Goal: Navigation & Orientation: Find specific page/section

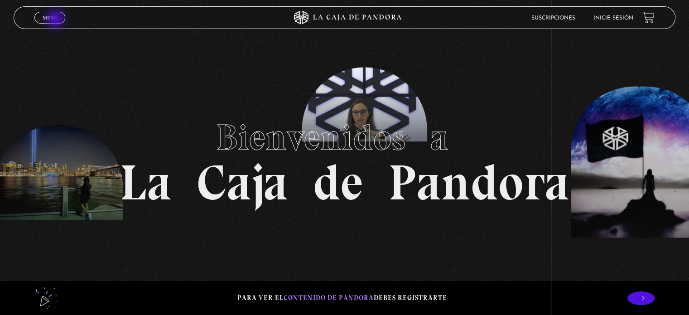
click at [56, 20] on span "Menu" at bounding box center [50, 17] width 15 height 5
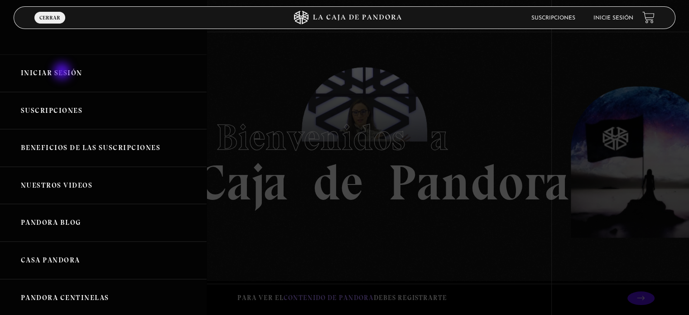
click at [63, 72] on link "Iniciar Sesión" at bounding box center [103, 73] width 206 height 38
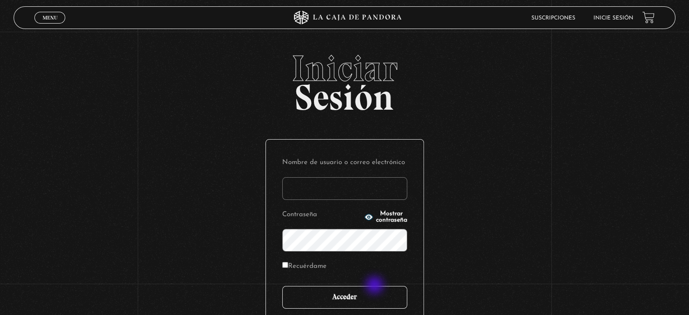
type input "[EMAIL_ADDRESS][DOMAIN_NAME]"
click at [375, 286] on input "Acceder" at bounding box center [344, 297] width 125 height 23
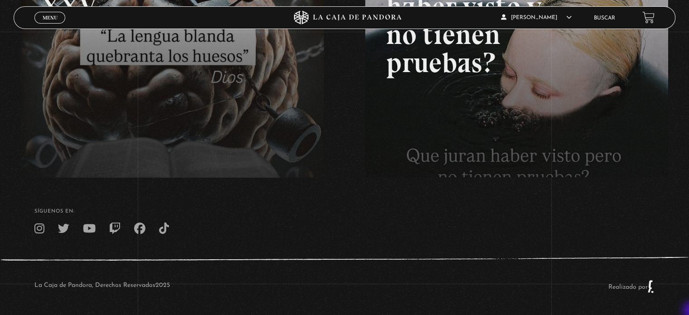
scroll to position [218, 0]
click at [54, 15] on span "Menu" at bounding box center [50, 17] width 15 height 5
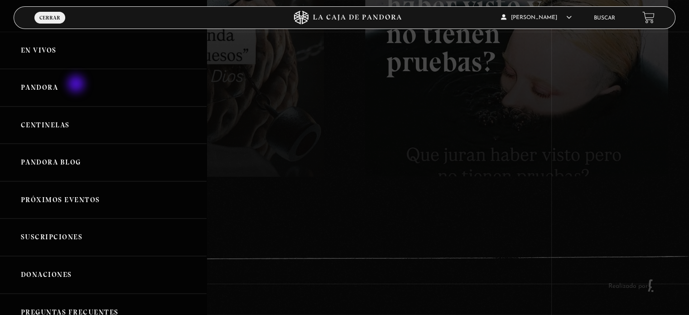
click at [77, 85] on link "Pandora" at bounding box center [103, 88] width 206 height 38
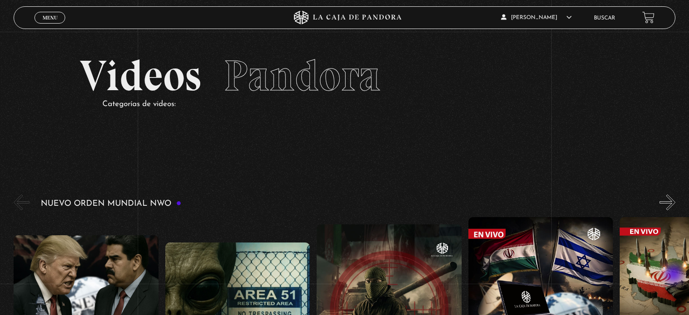
scroll to position [464, 0]
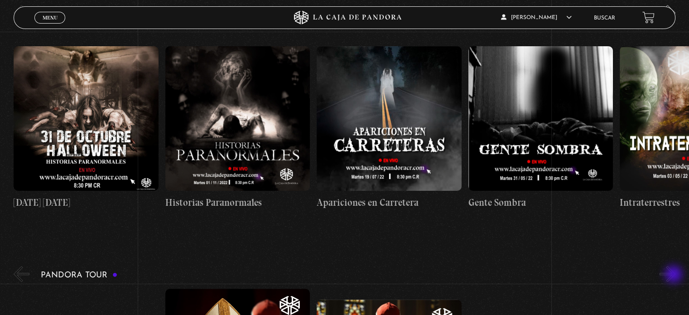
drag, startPoint x: 0, startPoint y: 0, endPoint x: 674, endPoint y: 275, distance: 728.2
click at [674, 275] on button "»" at bounding box center [667, 274] width 16 height 16
